Goal: Complete application form

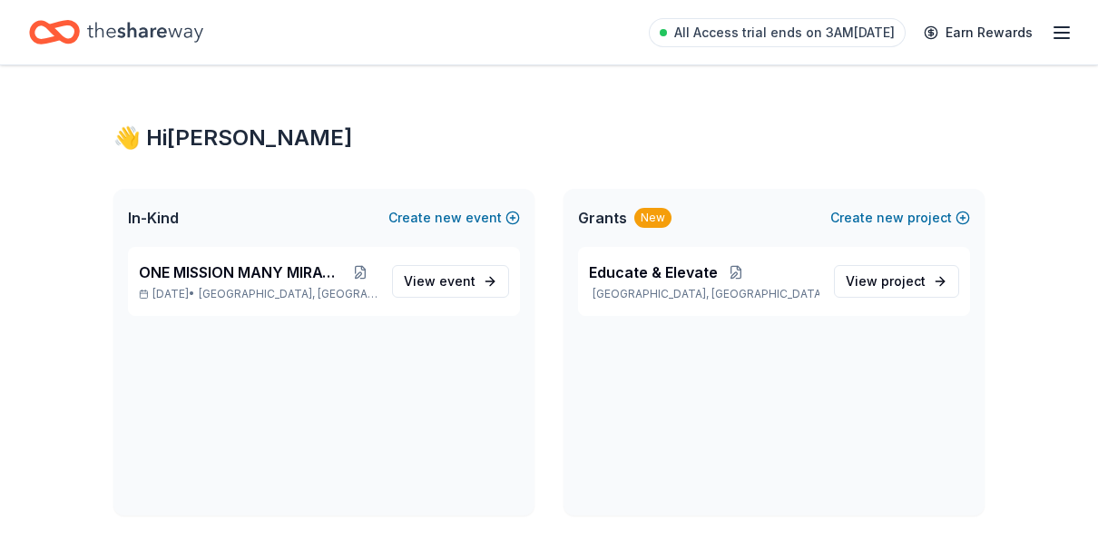
click at [264, 269] on span "ONE MISSION MANY MIRACLES" at bounding box center [241, 272] width 205 height 22
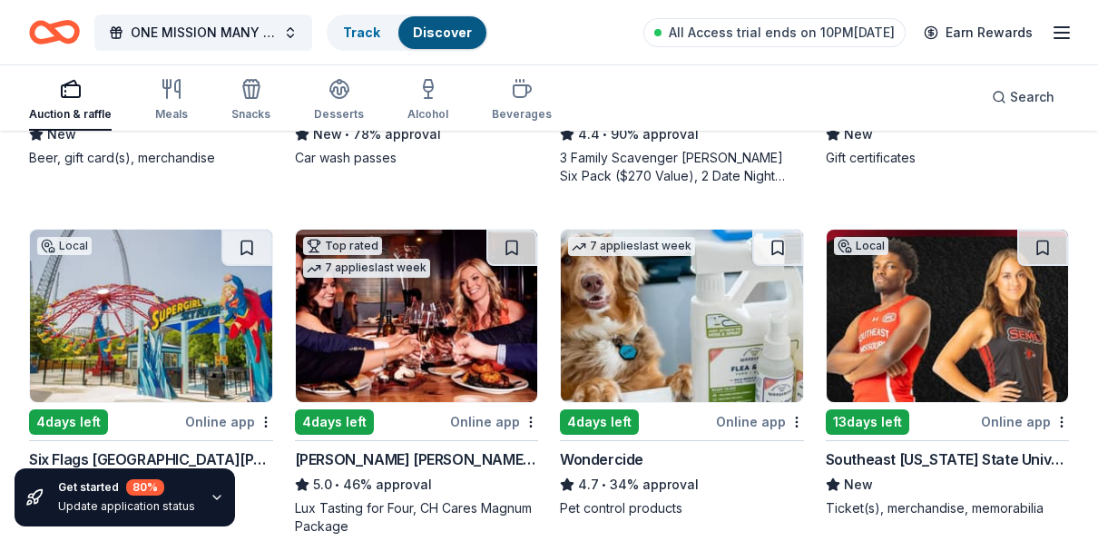
scroll to position [816, 0]
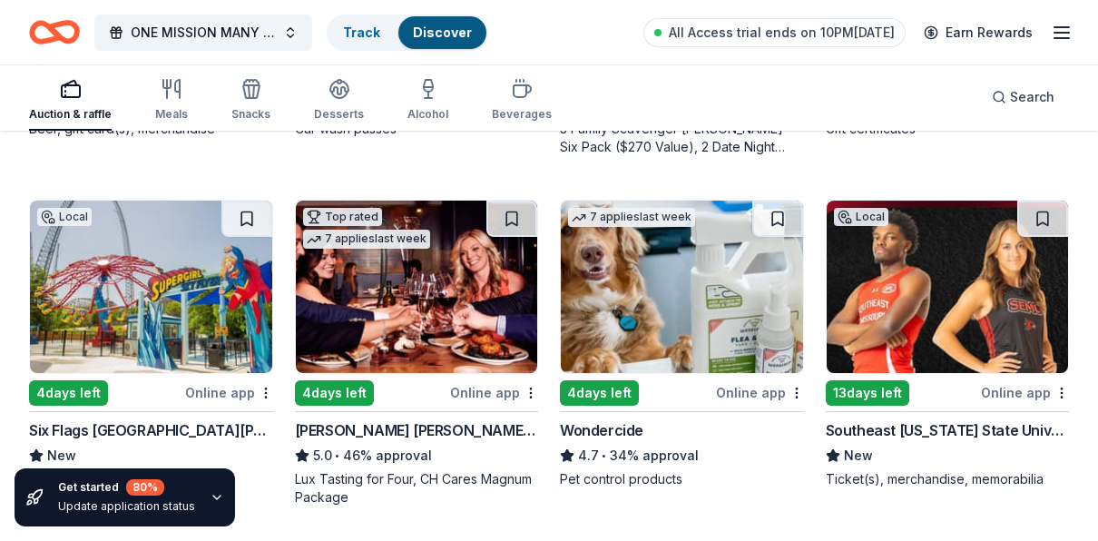
click at [123, 419] on div "Six Flags [GEOGRAPHIC_DATA][PERSON_NAME]" at bounding box center [151, 430] width 244 height 22
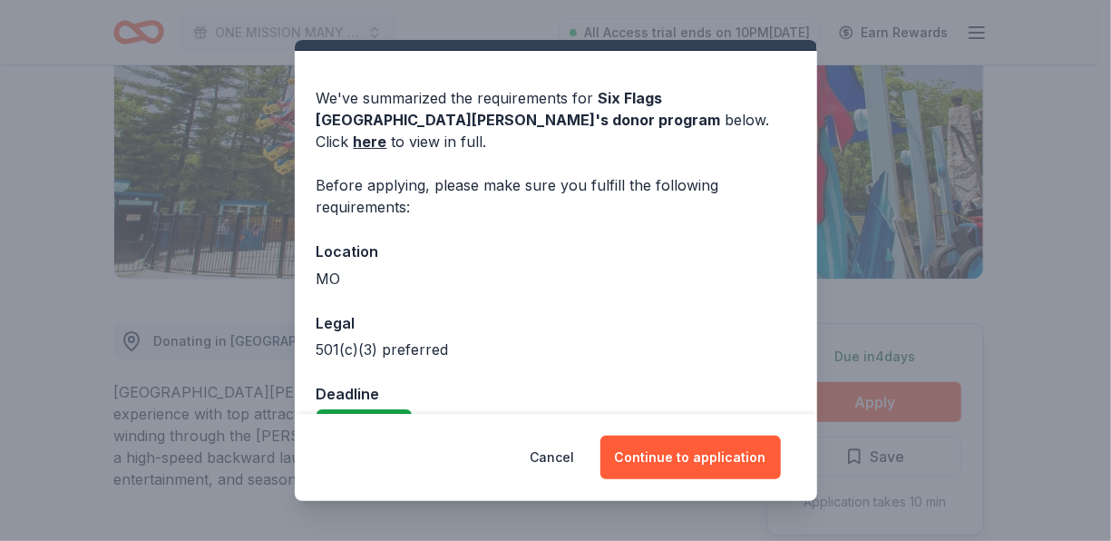
scroll to position [62, 0]
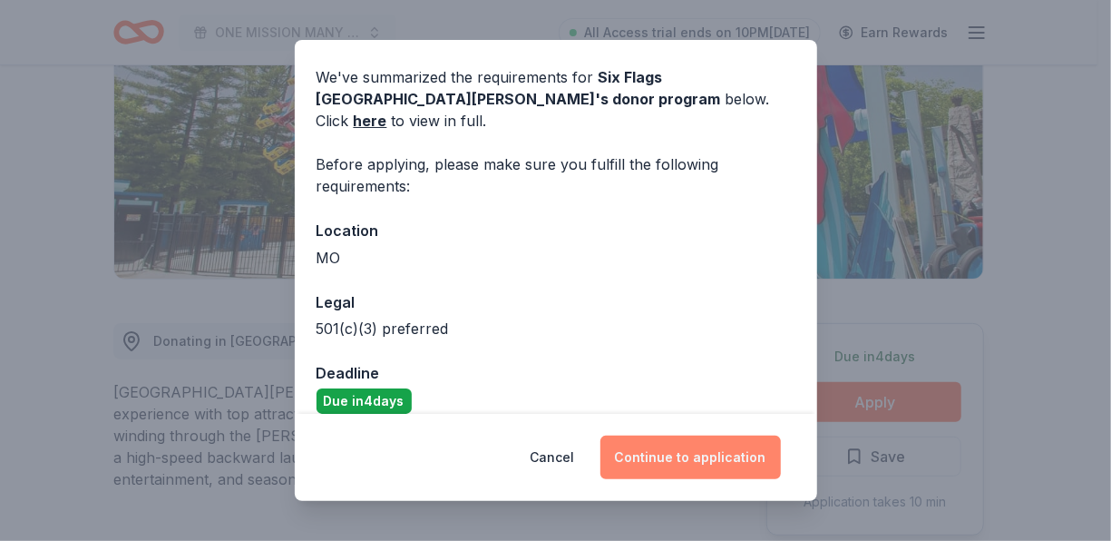
click at [672, 461] on button "Continue to application" at bounding box center [691, 457] width 181 height 44
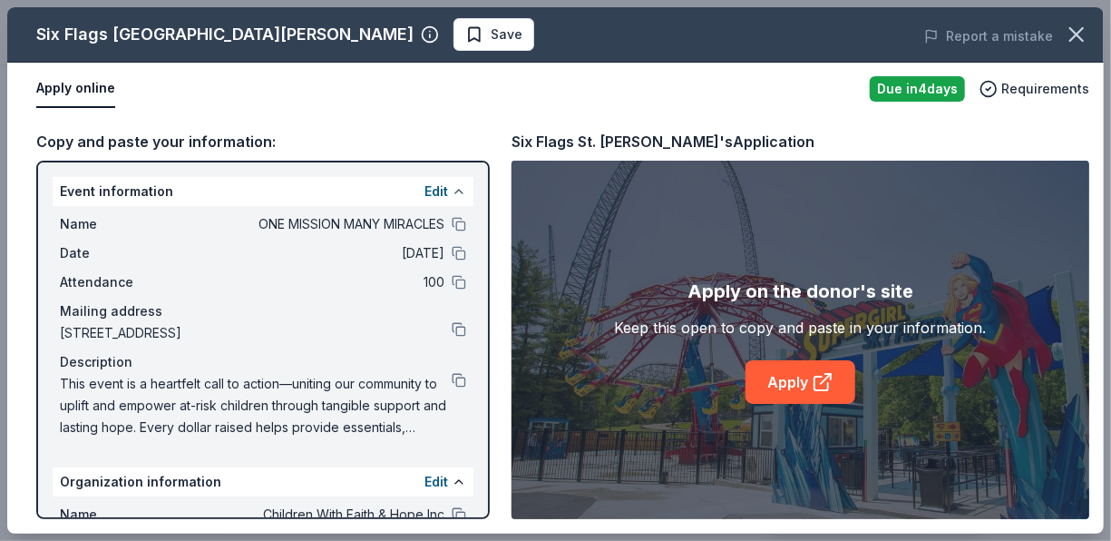
click at [452, 189] on button at bounding box center [459, 191] width 15 height 15
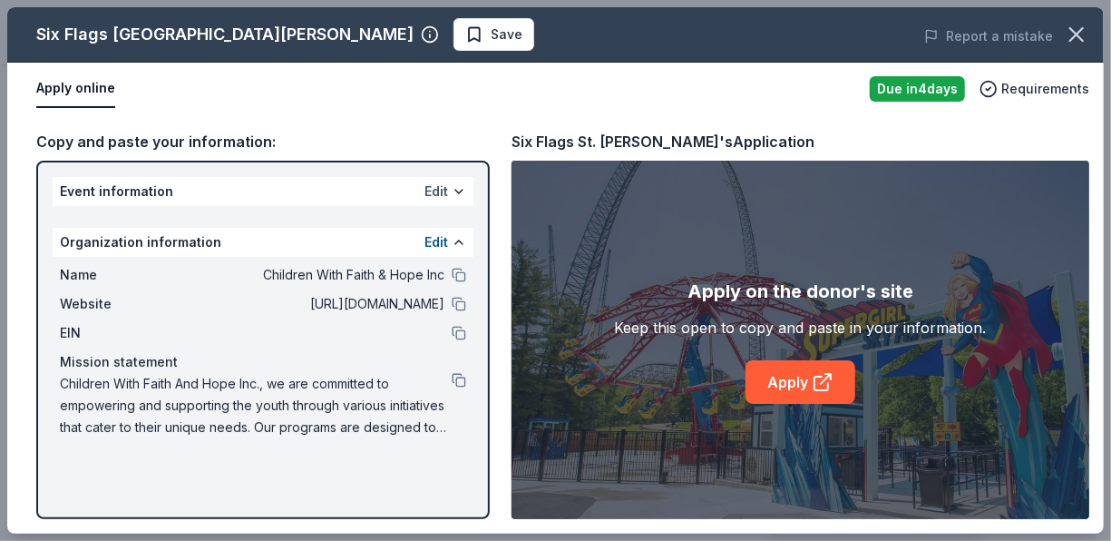
click at [442, 192] on button "Edit" at bounding box center [437, 192] width 24 height 22
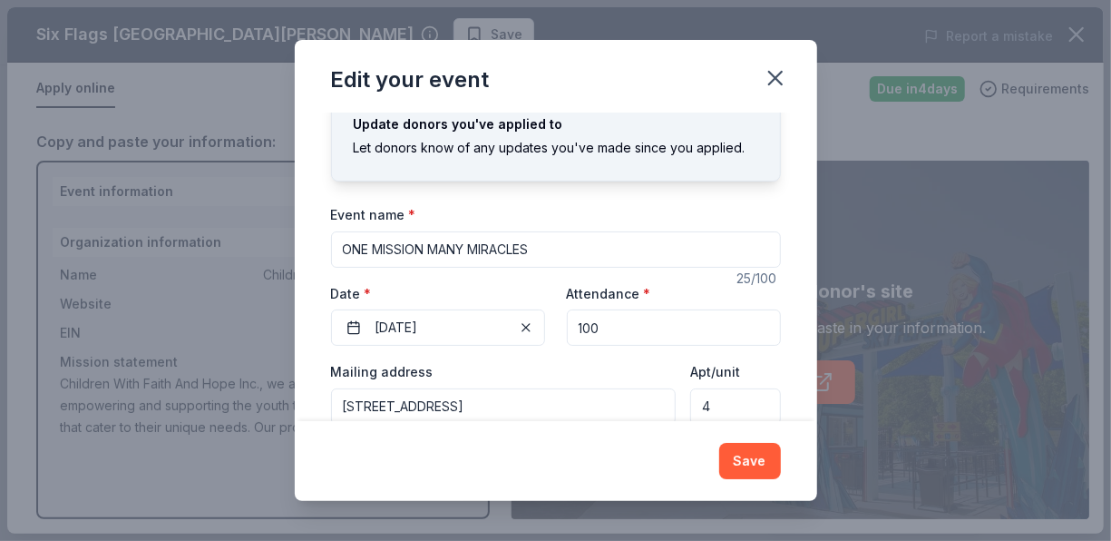
scroll to position [181, 0]
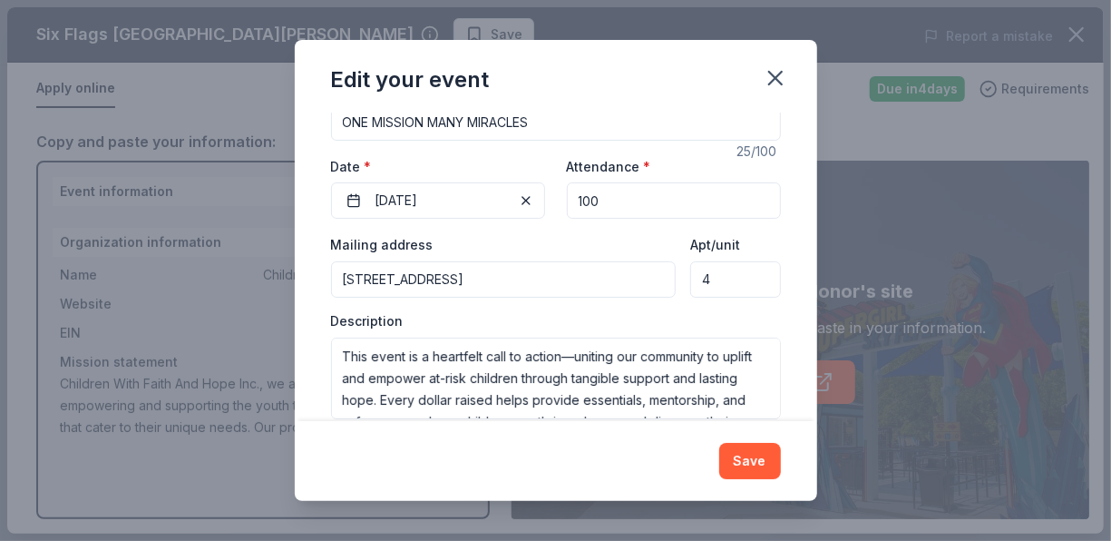
drag, startPoint x: 608, startPoint y: 279, endPoint x: 324, endPoint y: 298, distance: 284.6
click at [324, 298] on div "Changes made here will update the Event too. Update donors you've applied to Le…" at bounding box center [556, 266] width 523 height 308
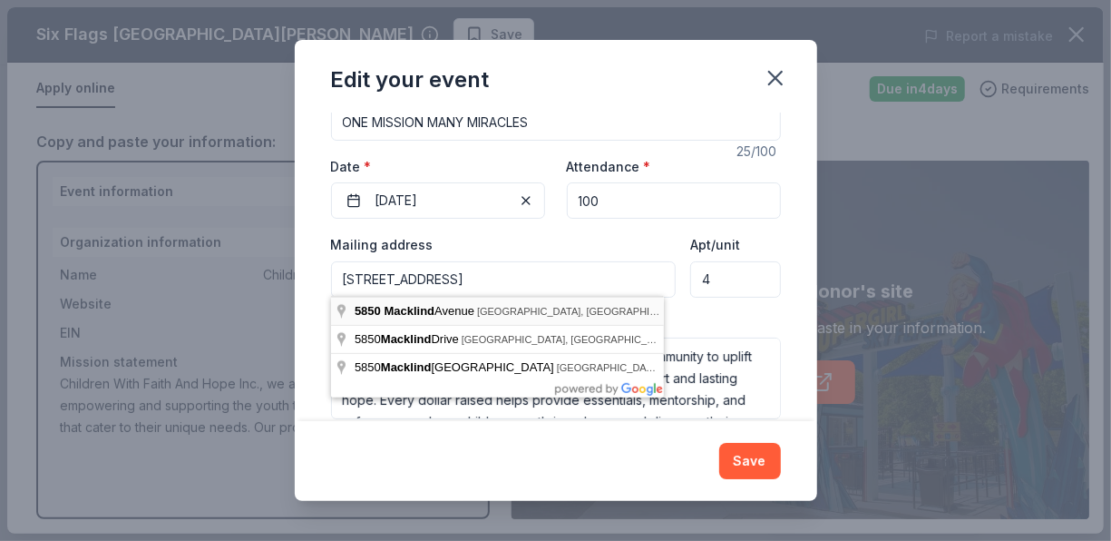
type input "5850 Macklind Avenue, St. Louis, MO, 63109"
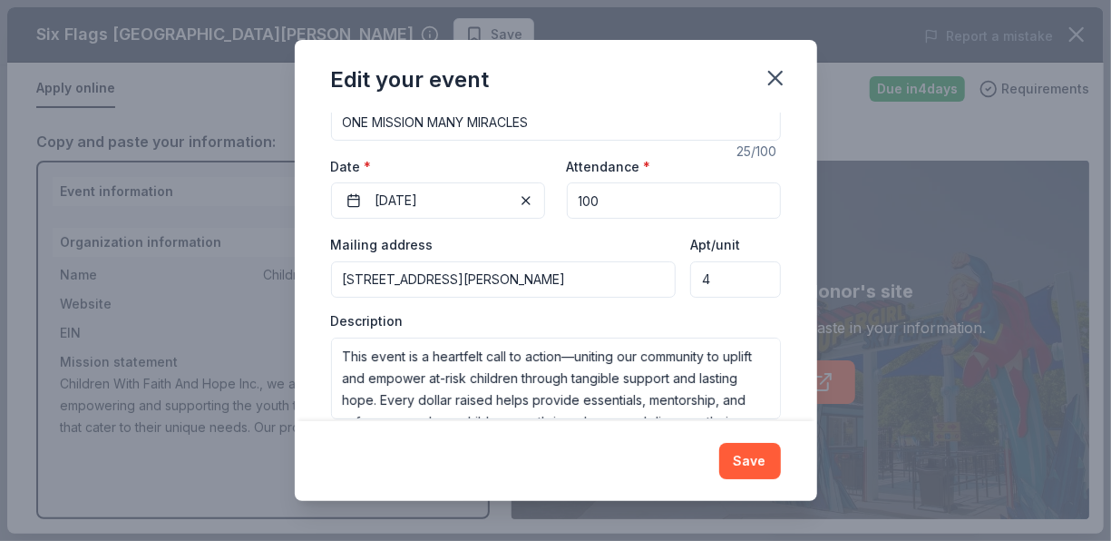
click at [699, 274] on input "4" at bounding box center [735, 279] width 90 height 36
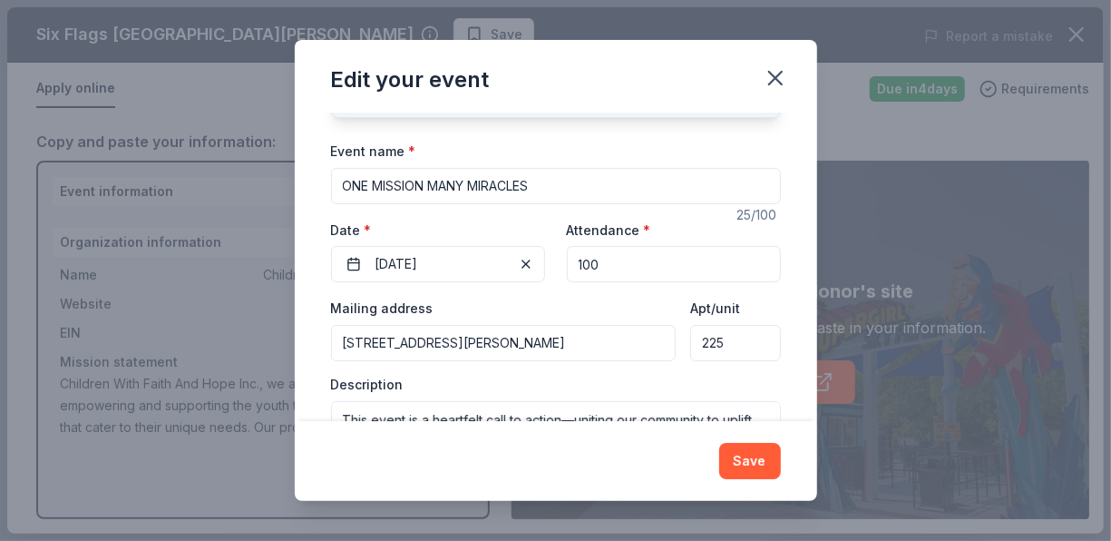
scroll to position [91, 0]
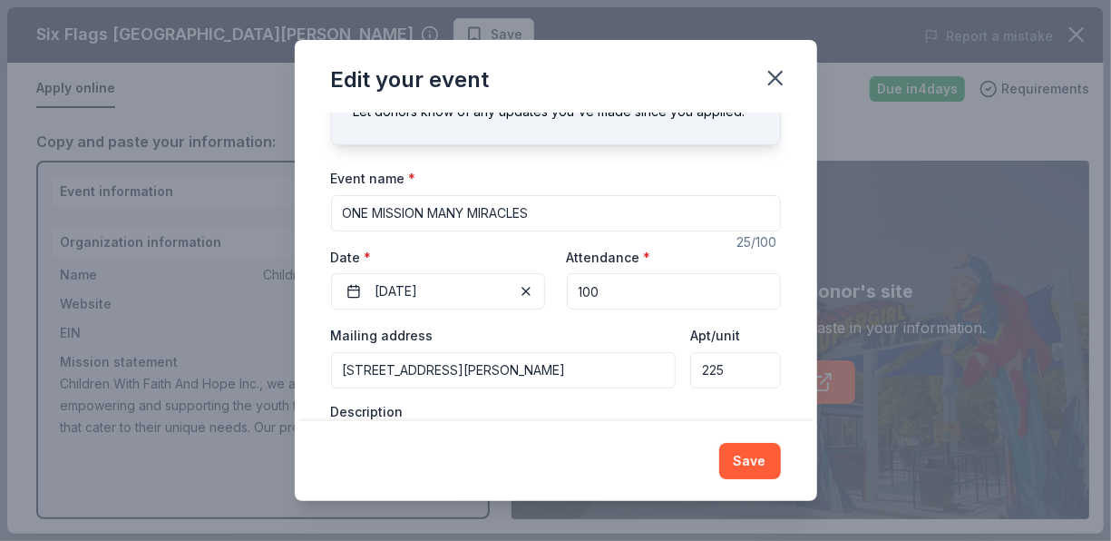
type input "225"
click at [606, 288] on input "100" at bounding box center [674, 291] width 214 height 36
type input "1"
type input "5"
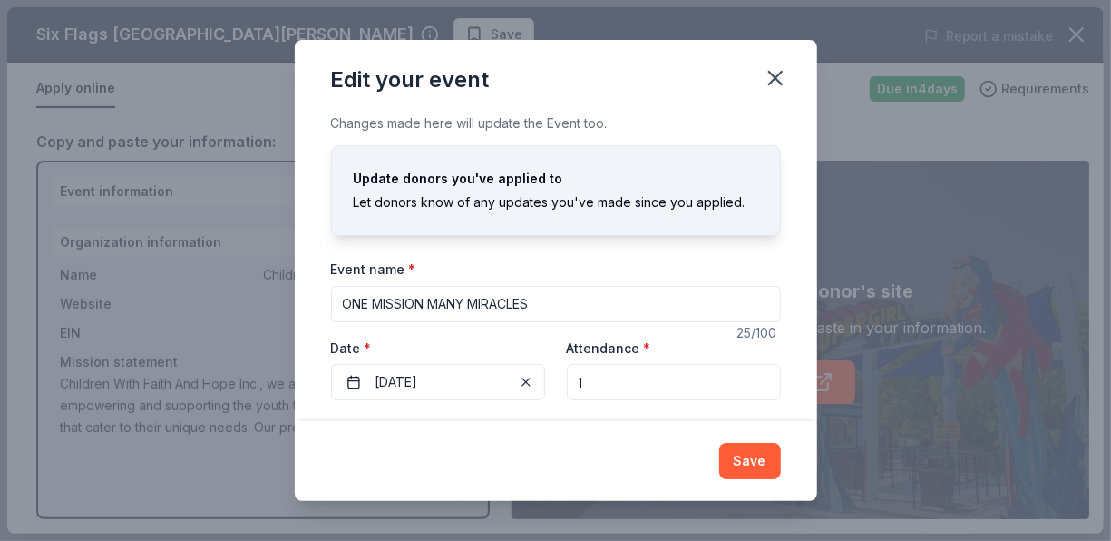
click at [578, 377] on input "1" at bounding box center [674, 382] width 214 height 36
click at [594, 374] on input "1" at bounding box center [674, 382] width 214 height 36
click at [595, 373] on input "1" at bounding box center [674, 382] width 214 height 36
click at [589, 379] on input "1" at bounding box center [674, 382] width 214 height 36
type input "10"
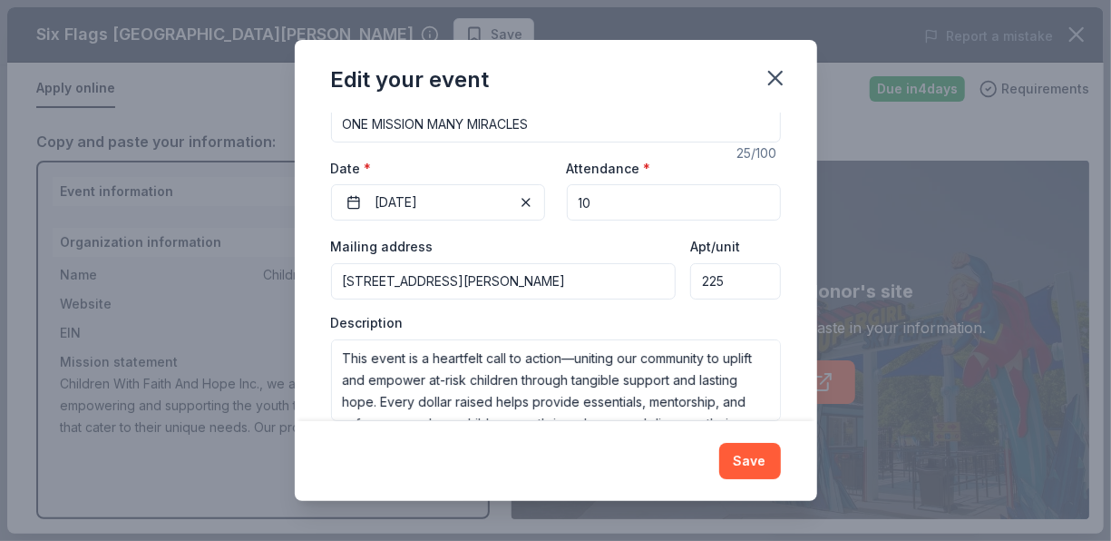
scroll to position [181, 0]
click at [748, 463] on button "Save" at bounding box center [750, 461] width 62 height 36
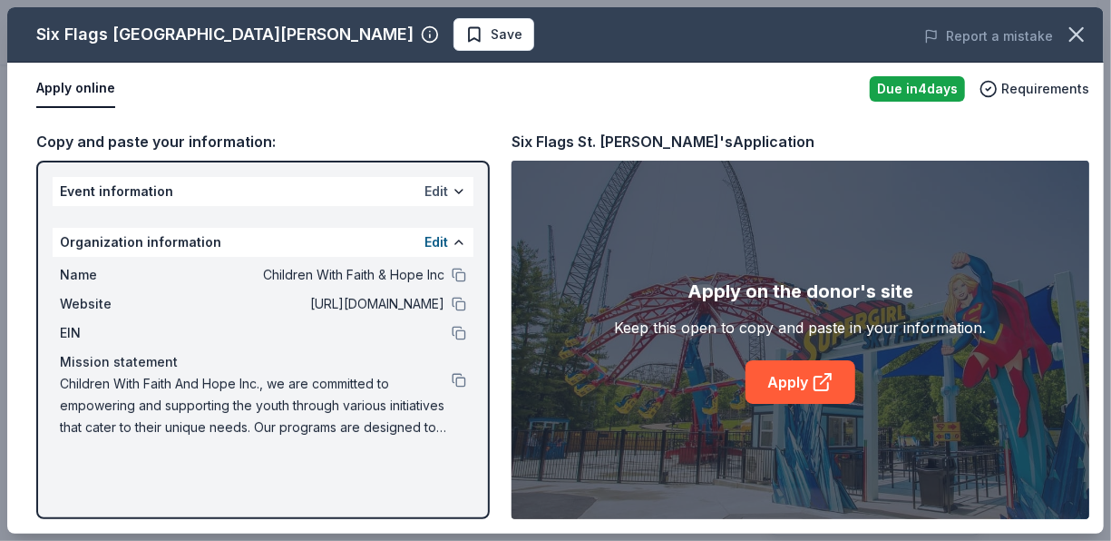
click at [440, 192] on button "Edit" at bounding box center [437, 192] width 24 height 22
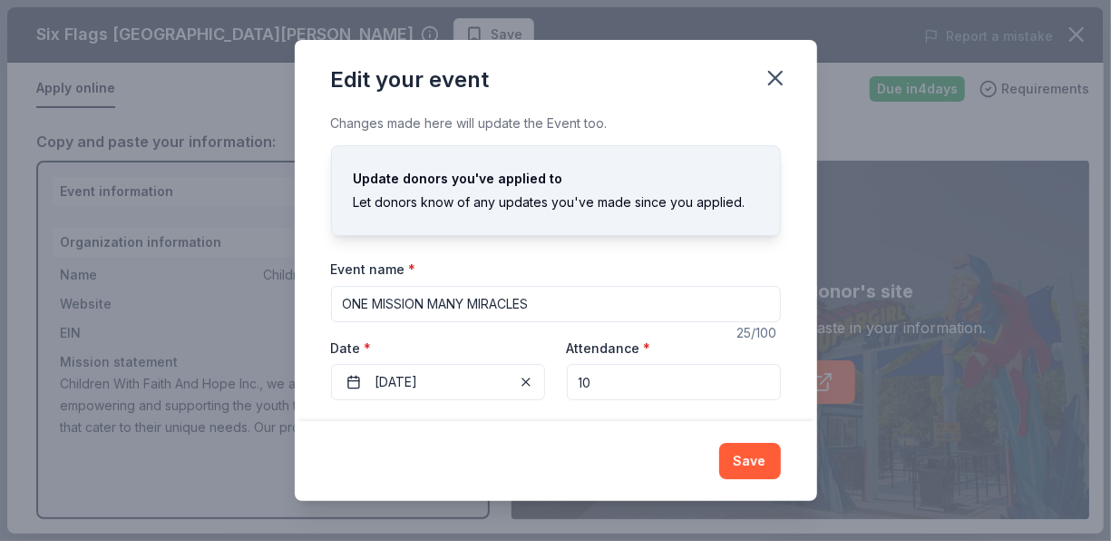
click at [591, 376] on input "10" at bounding box center [674, 382] width 214 height 36
type input "1"
type input "50"
click at [753, 452] on button "Save" at bounding box center [750, 461] width 62 height 36
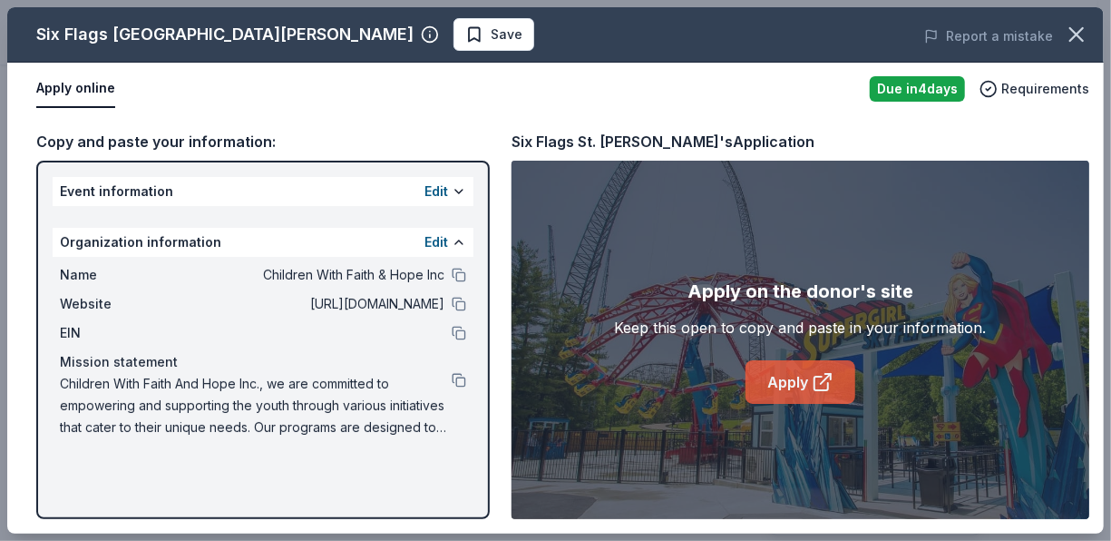
click at [791, 382] on link "Apply" at bounding box center [801, 382] width 110 height 44
